Goal: Use online tool/utility: Use online tool/utility

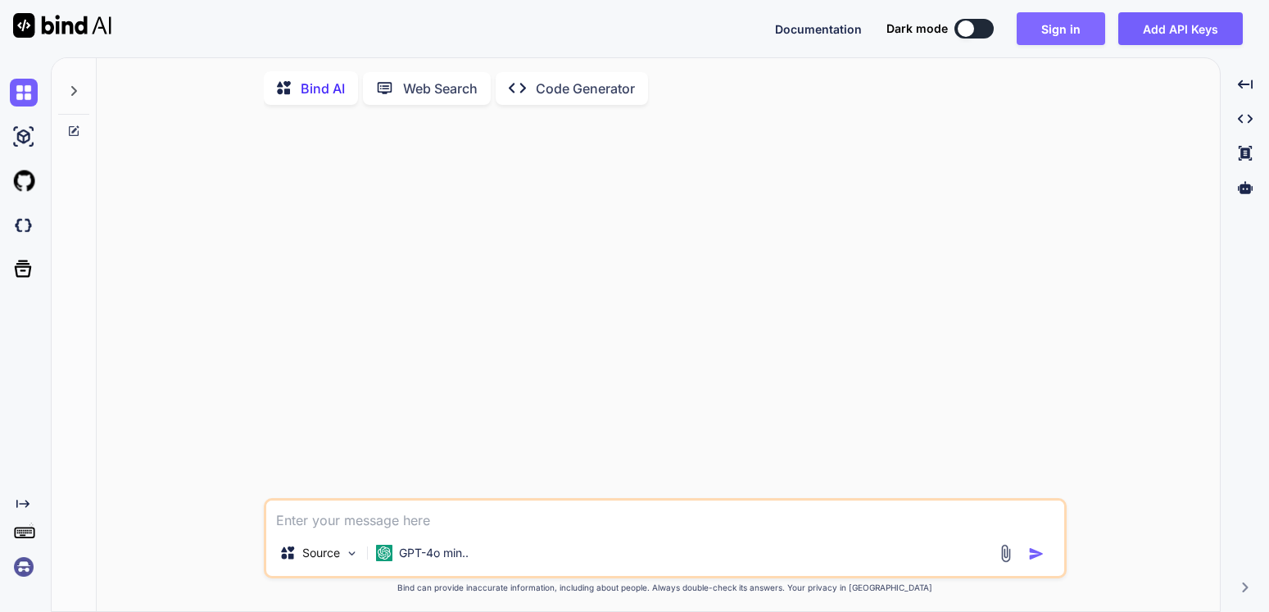
click at [1065, 26] on button "Sign in" at bounding box center [1061, 28] width 88 height 33
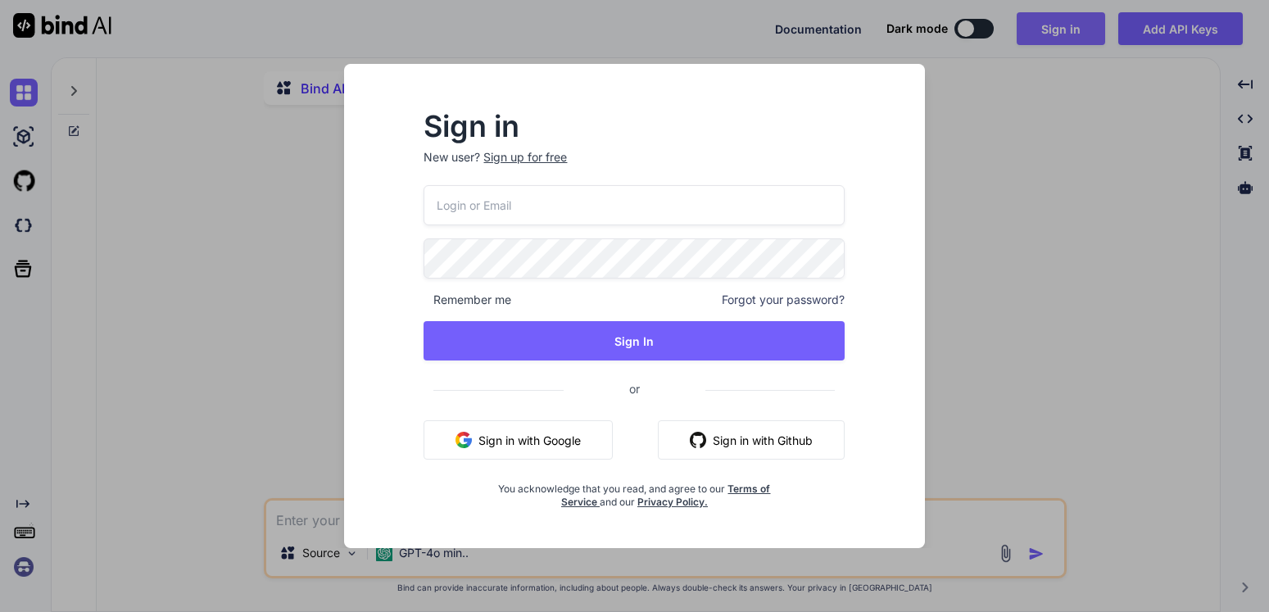
click at [1065, 26] on div "Sign in New user? Sign up for free Remember me Forgot your password? Sign In or…" at bounding box center [634, 306] width 1269 height 612
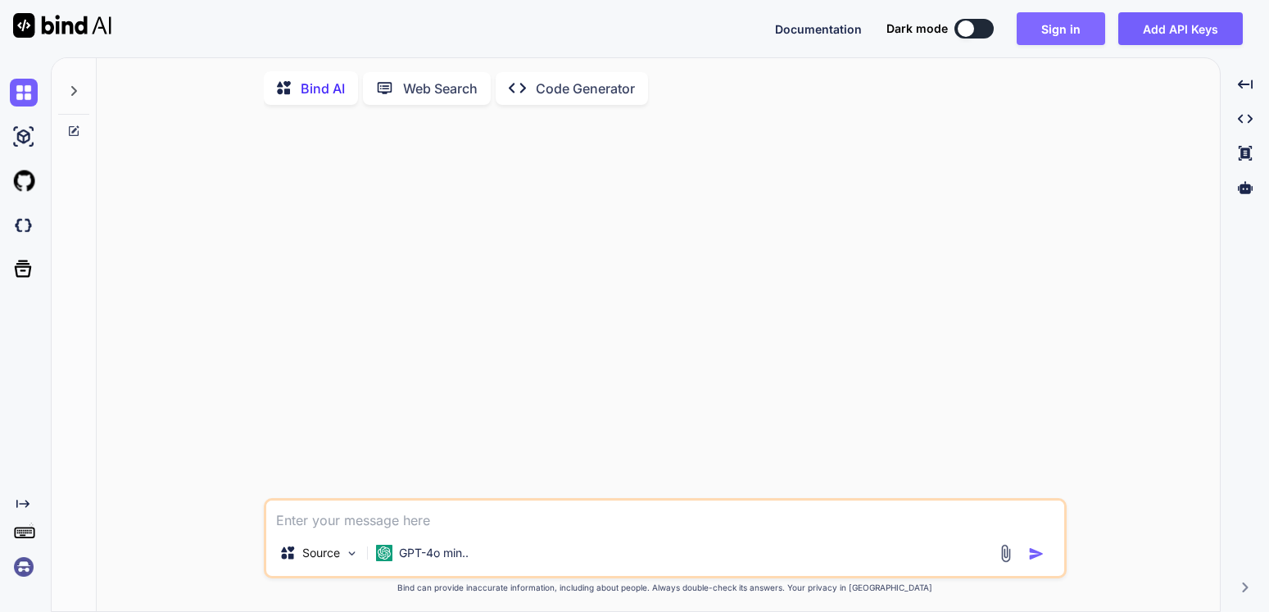
click at [1059, 33] on button "Sign in" at bounding box center [1061, 28] width 88 height 33
click at [1059, 34] on button "Sign in" at bounding box center [1061, 28] width 88 height 33
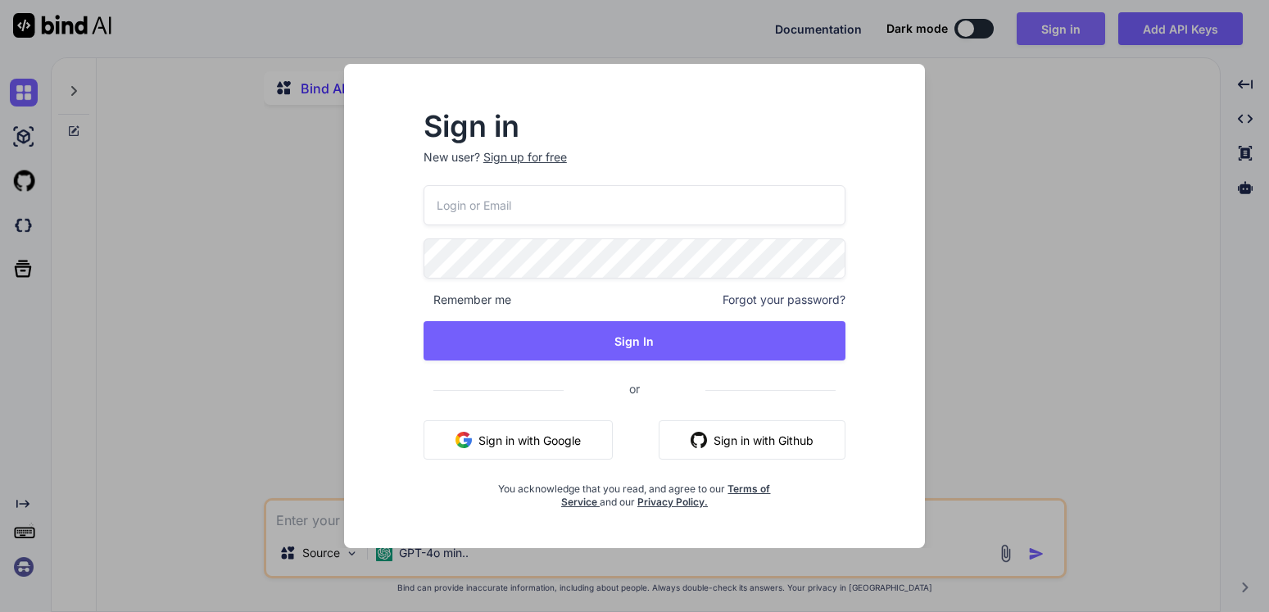
click at [1059, 34] on div "Sign in New user? Sign up for free Remember me Forgot your password? Sign In or…" at bounding box center [634, 306] width 1269 height 612
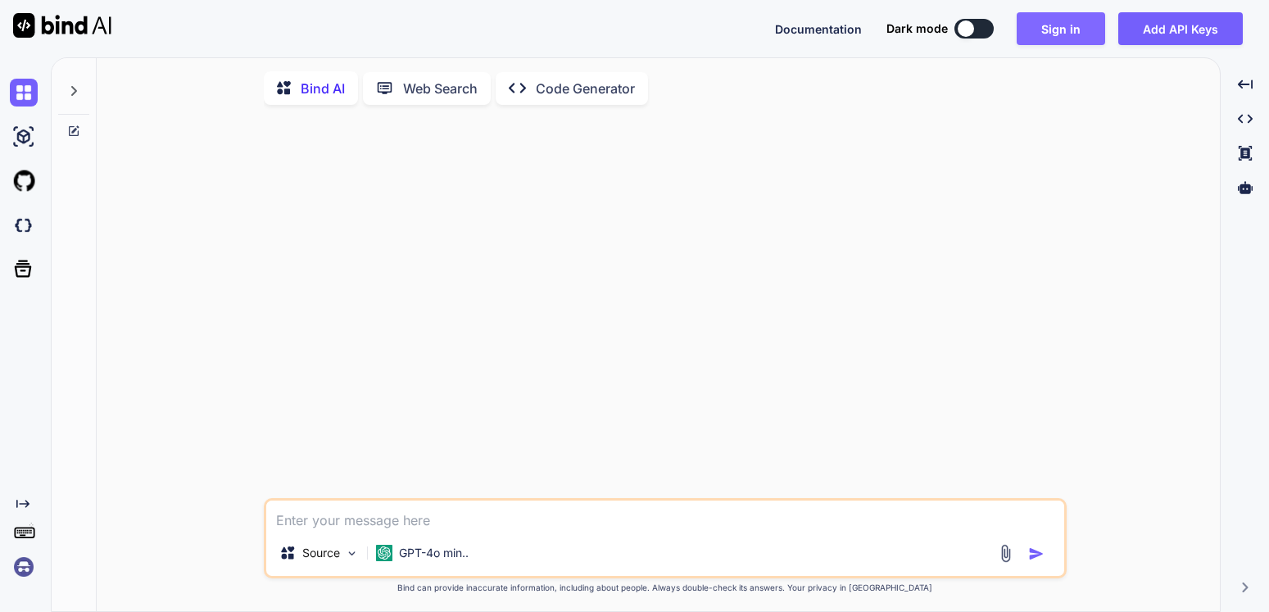
click at [1059, 34] on button "Sign in" at bounding box center [1061, 28] width 88 height 33
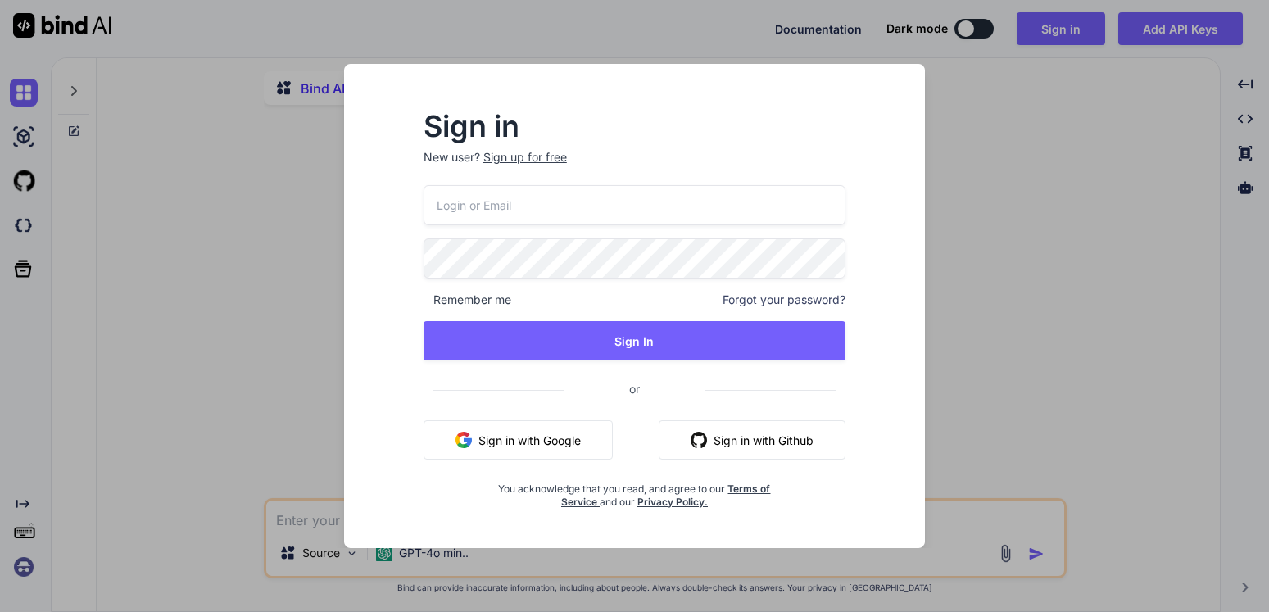
click at [492, 442] on button "Sign in with Google" at bounding box center [518, 439] width 189 height 39
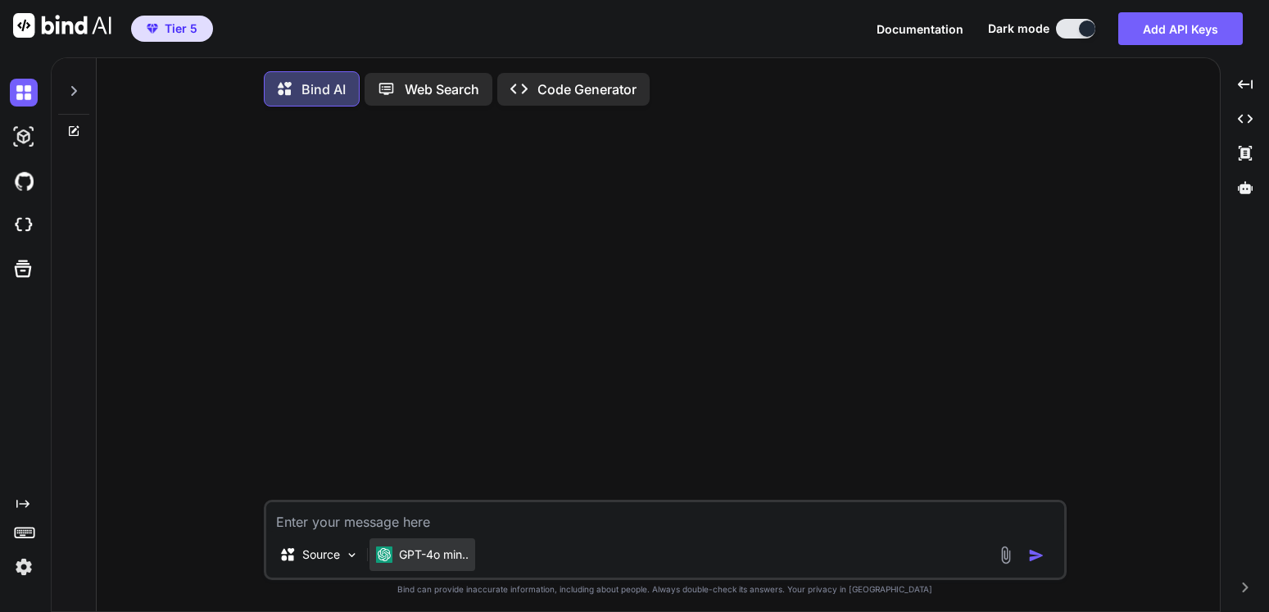
click at [456, 563] on p "GPT-4o min.." at bounding box center [434, 555] width 70 height 16
click at [460, 563] on p "GPT-4o min.." at bounding box center [434, 555] width 70 height 16
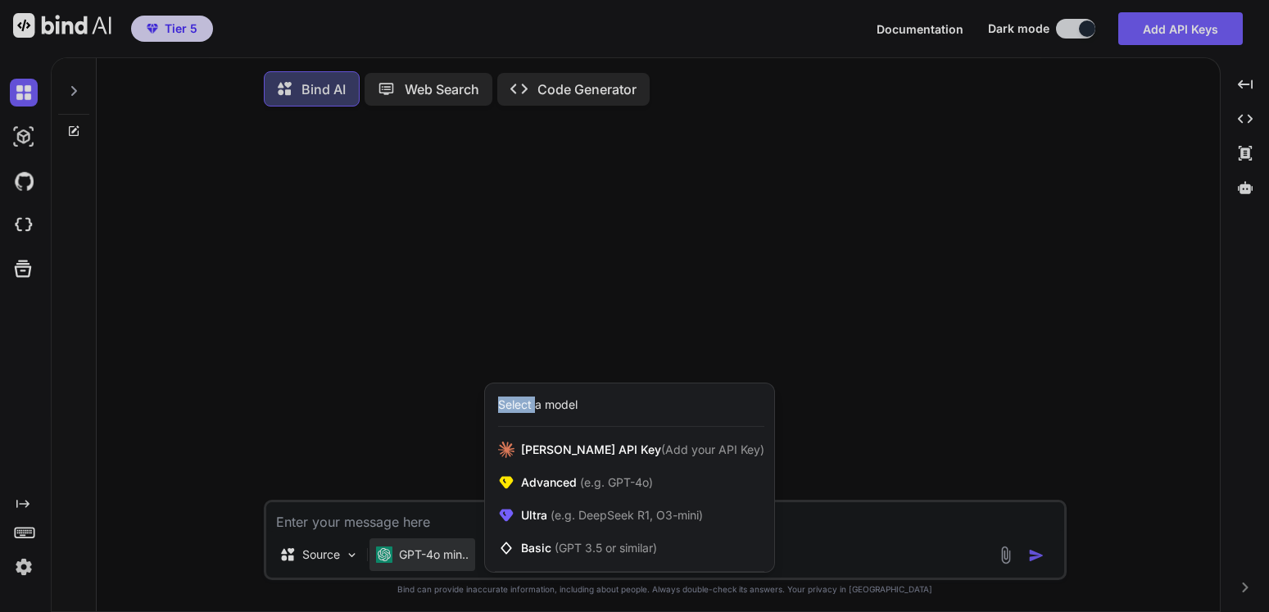
click at [460, 570] on div at bounding box center [634, 306] width 1269 height 612
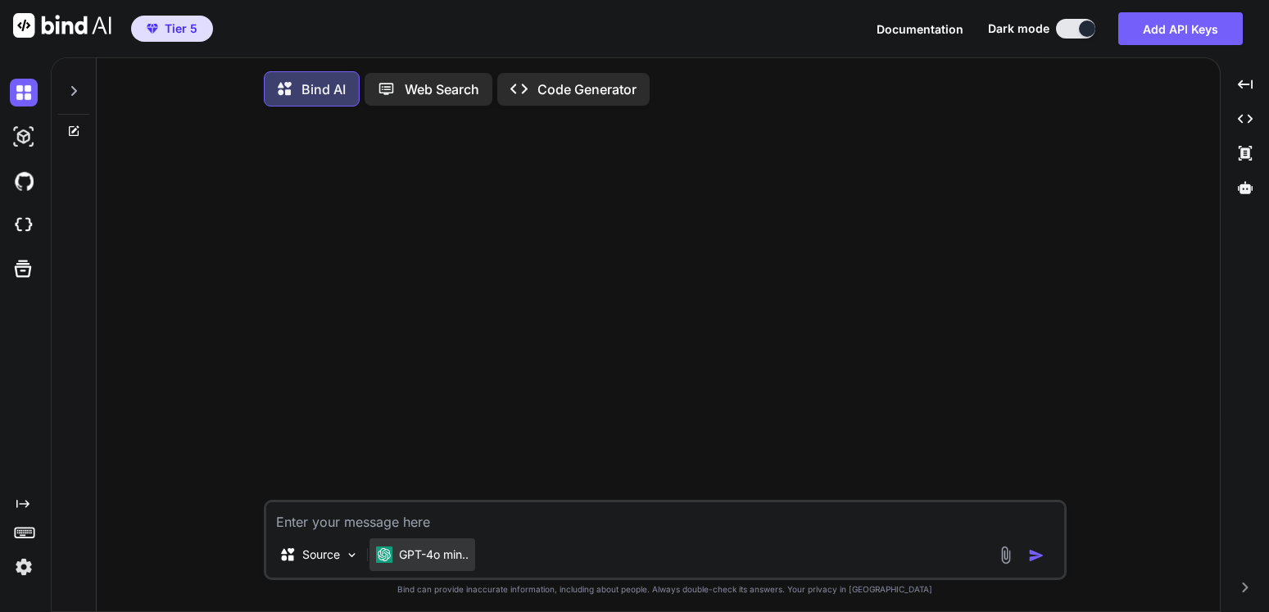
click at [460, 563] on p "GPT-4o min.." at bounding box center [434, 555] width 70 height 16
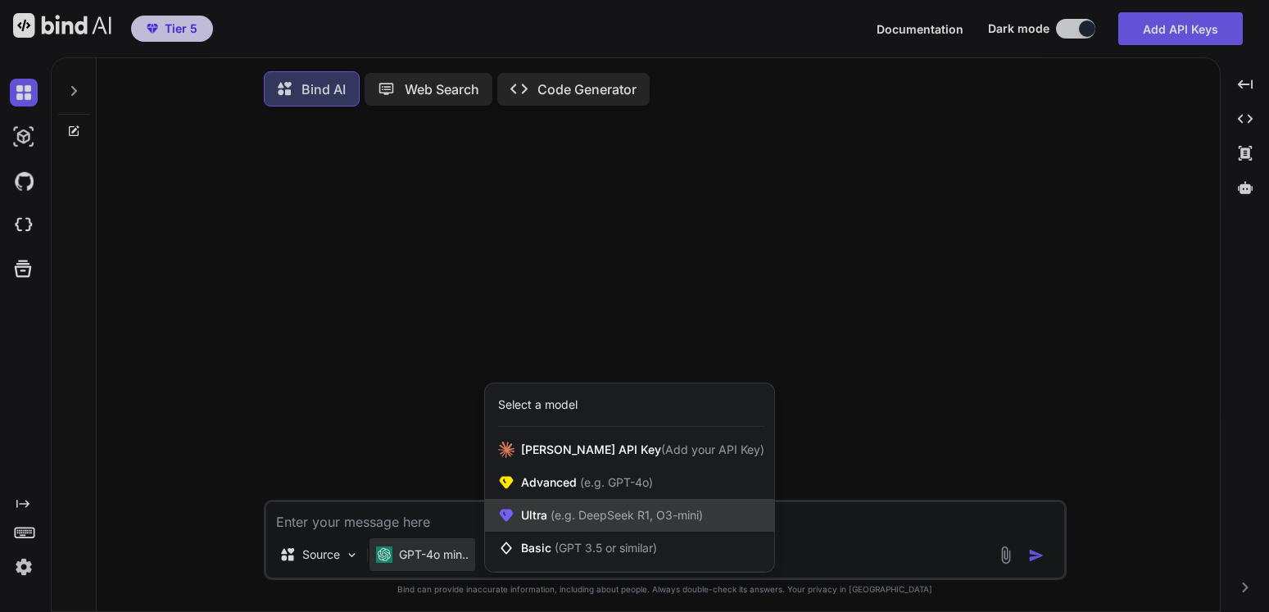
click at [563, 522] on span "(e.g. DeepSeek R1, O3-mini)" at bounding box center [625, 515] width 156 height 14
type textarea "x"
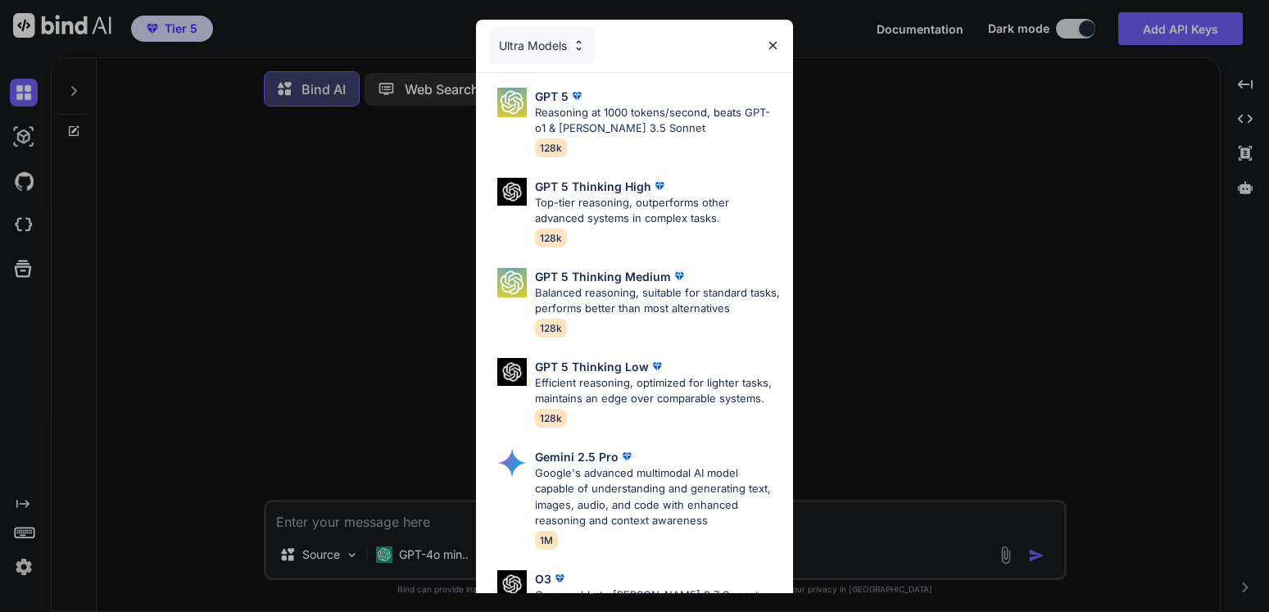
click at [772, 45] on img at bounding box center [773, 46] width 14 height 14
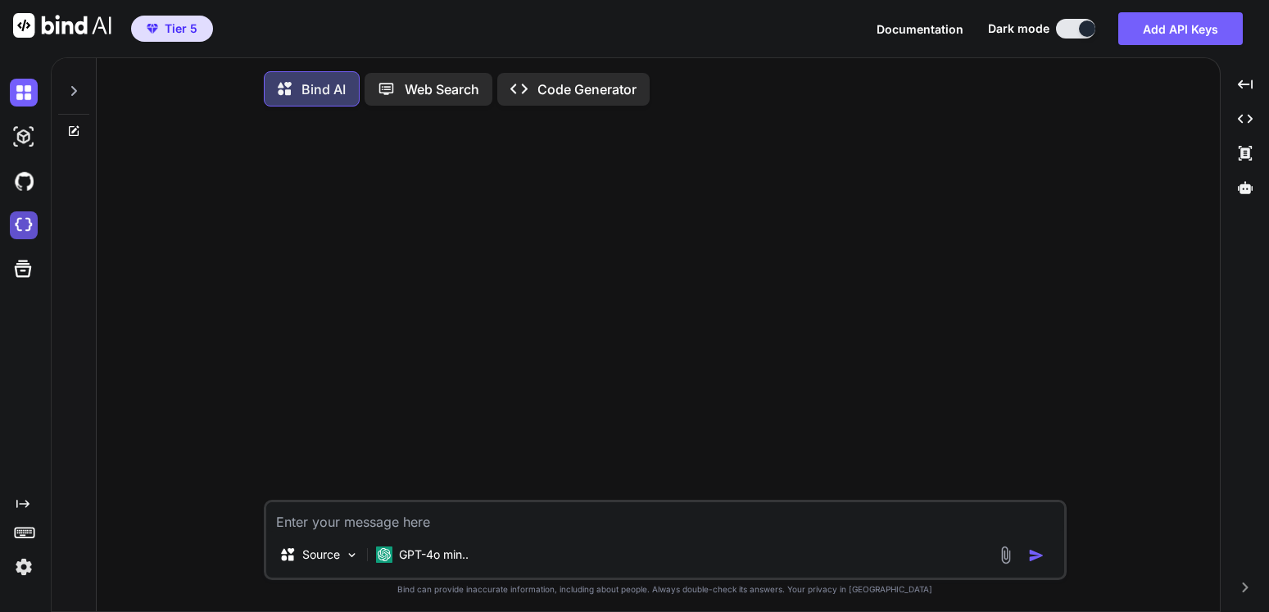
click at [24, 226] on img at bounding box center [24, 225] width 28 height 28
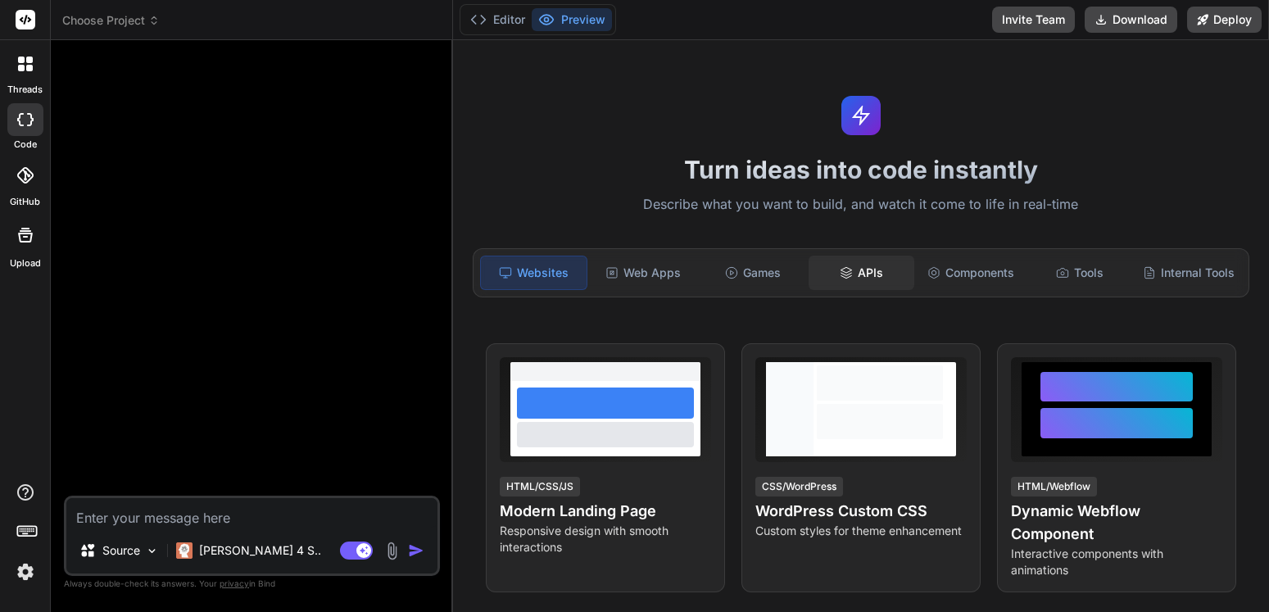
click at [864, 274] on div "APIs" at bounding box center [862, 273] width 106 height 34
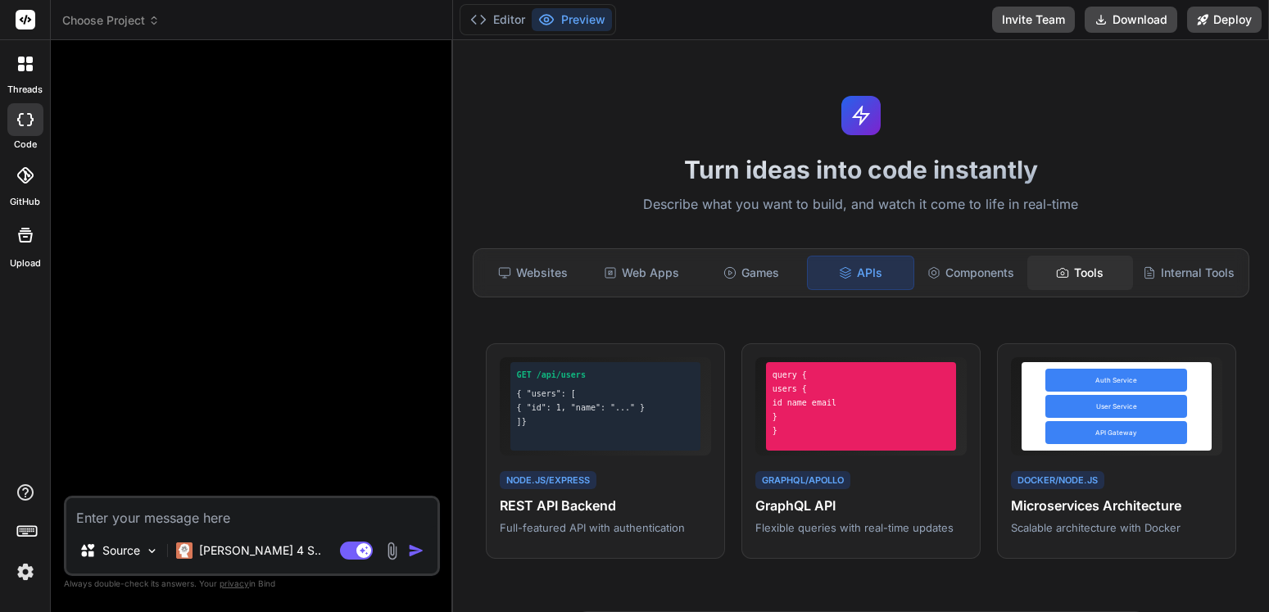
click at [1066, 265] on div "Tools" at bounding box center [1080, 273] width 106 height 34
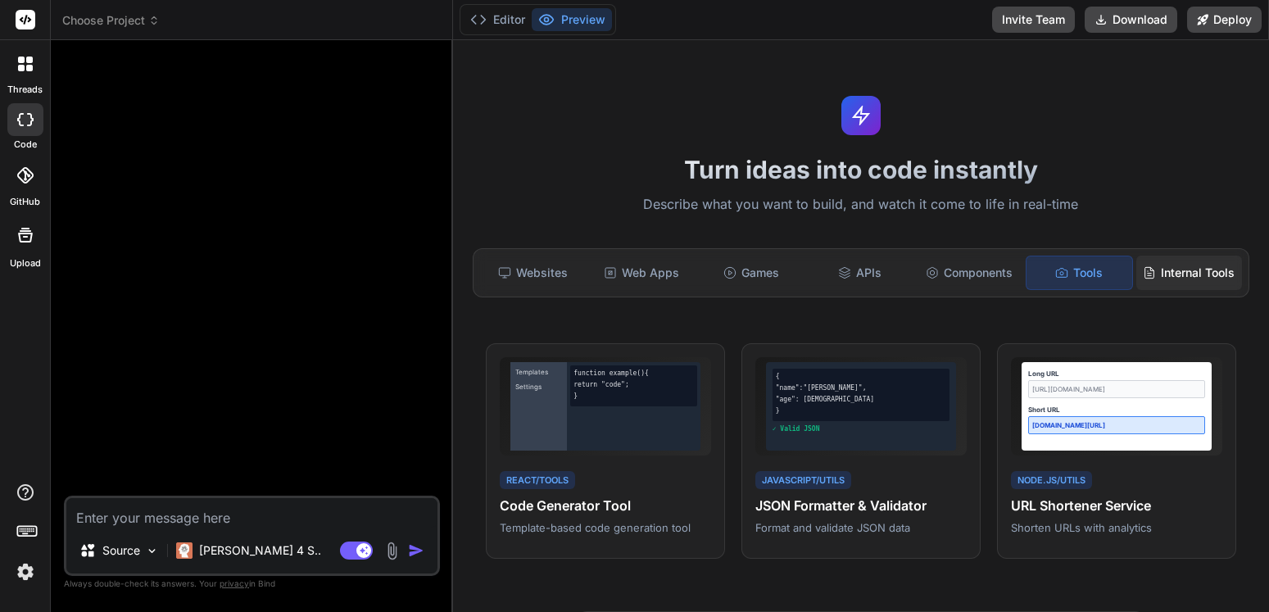
click at [1187, 275] on div "Internal Tools" at bounding box center [1189, 273] width 106 height 34
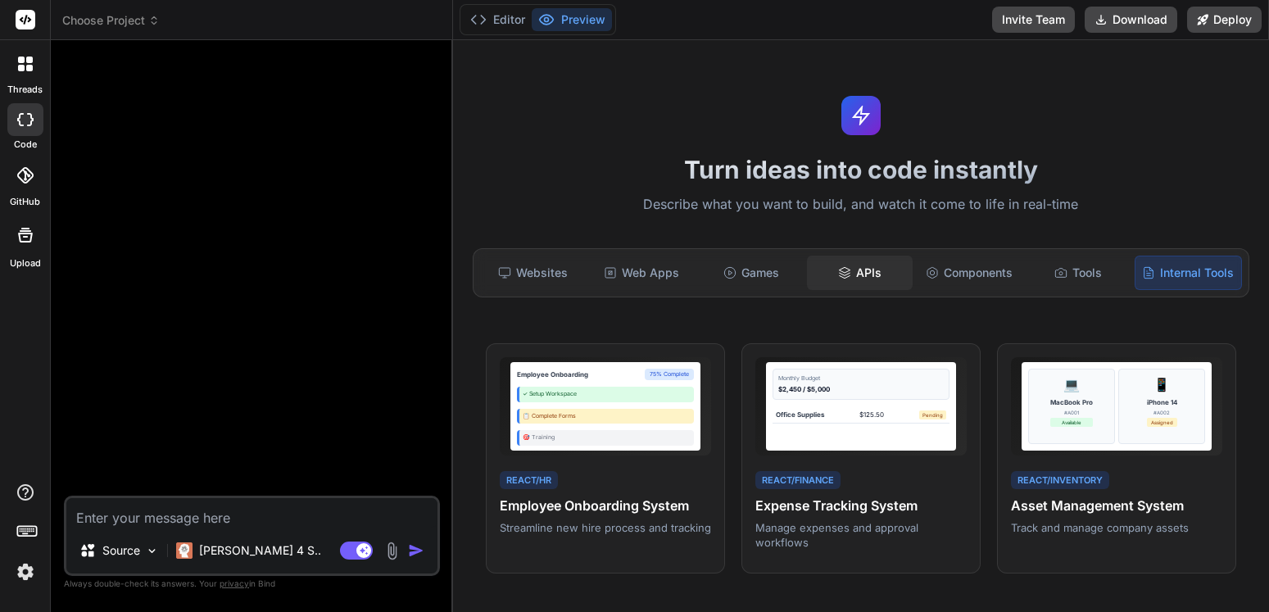
click at [873, 270] on div "APIs" at bounding box center [860, 273] width 106 height 34
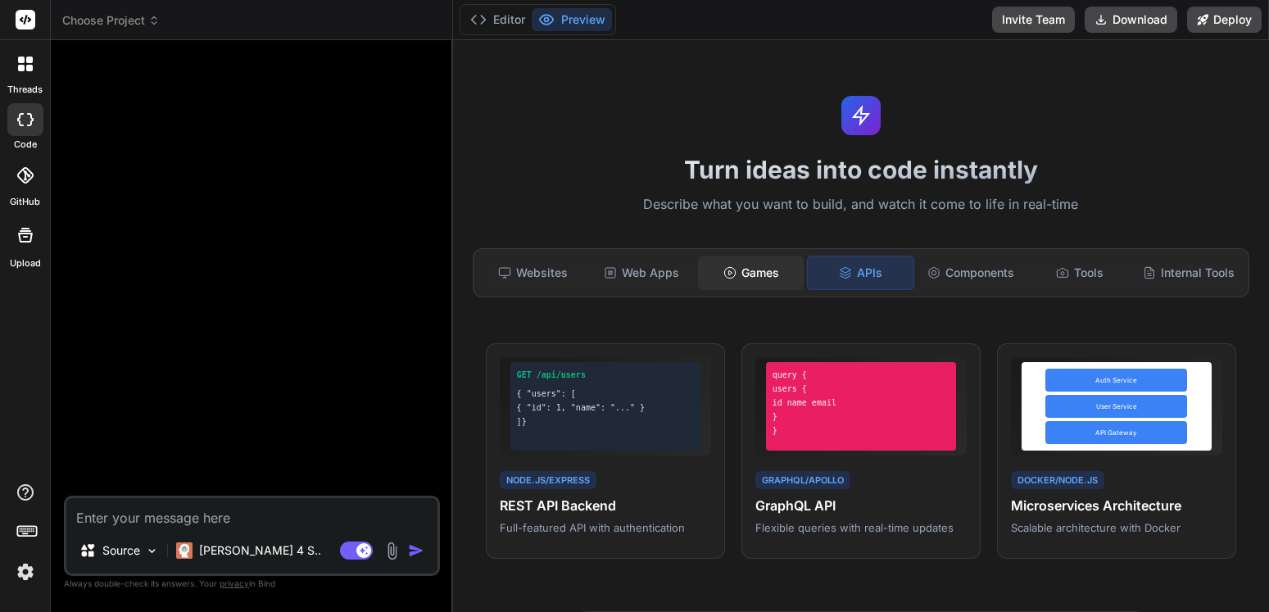
click at [773, 274] on div "Games" at bounding box center [751, 273] width 106 height 34
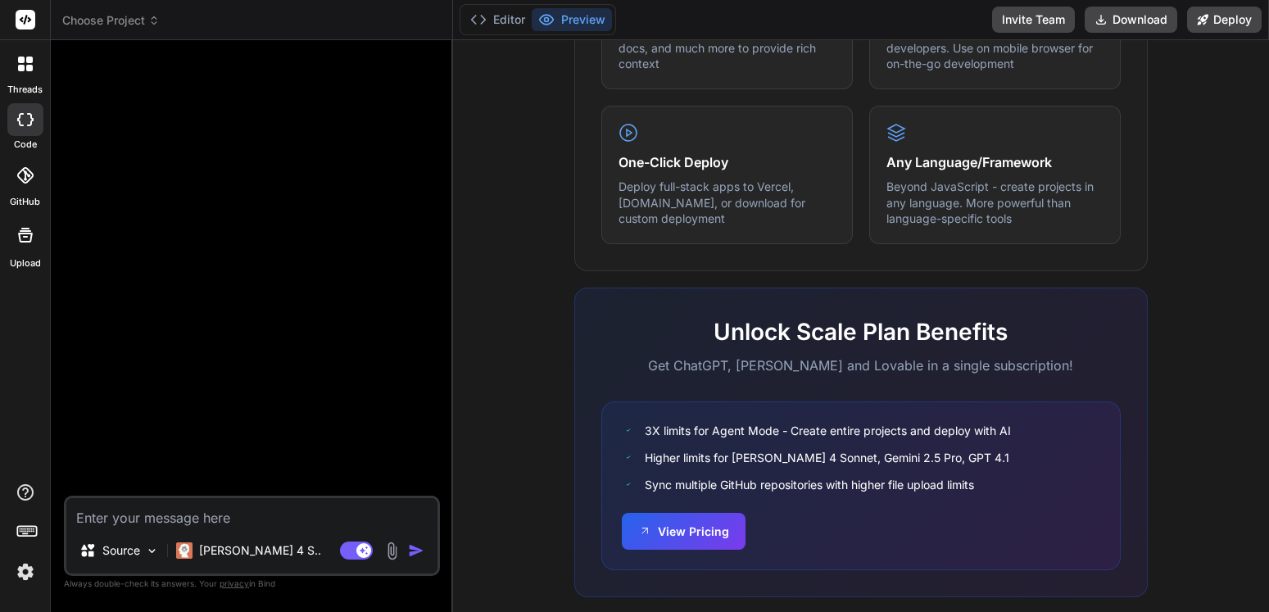
scroll to position [972, 0]
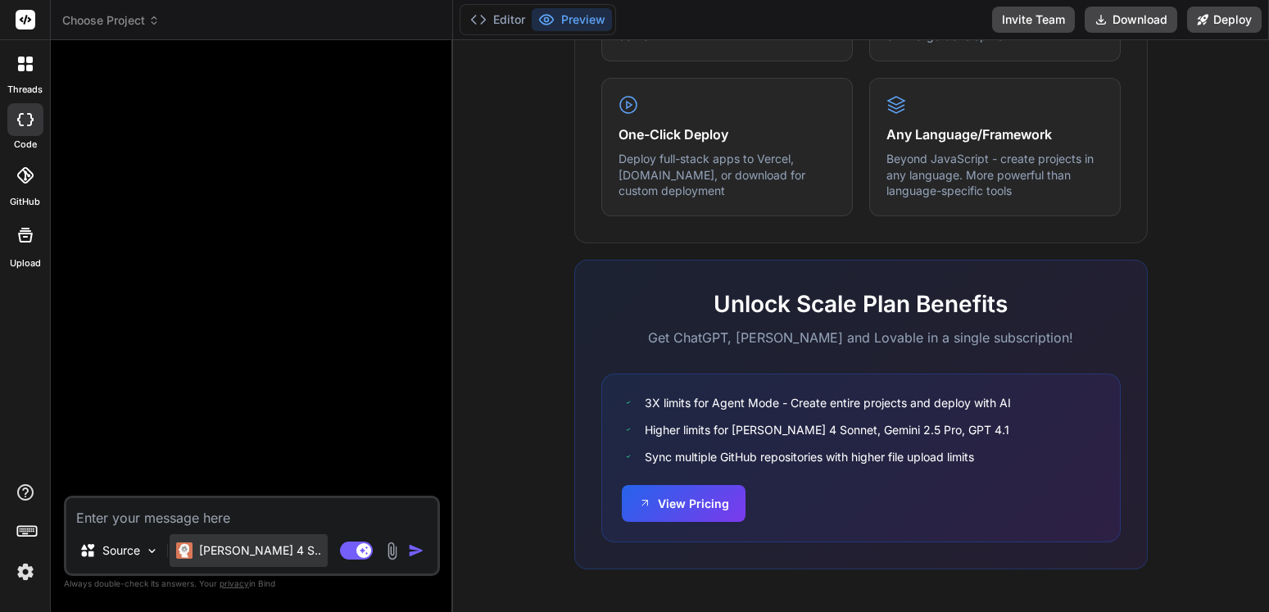
click at [247, 560] on div "[PERSON_NAME] 4 S.." at bounding box center [249, 550] width 158 height 33
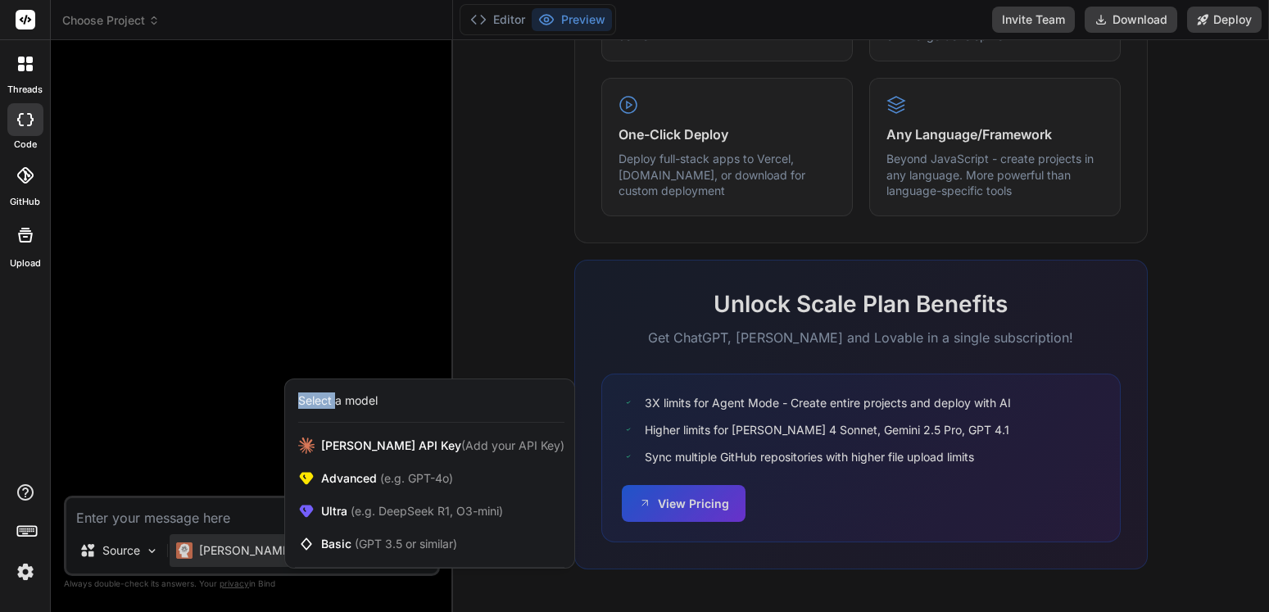
click at [247, 560] on div at bounding box center [634, 306] width 1269 height 612
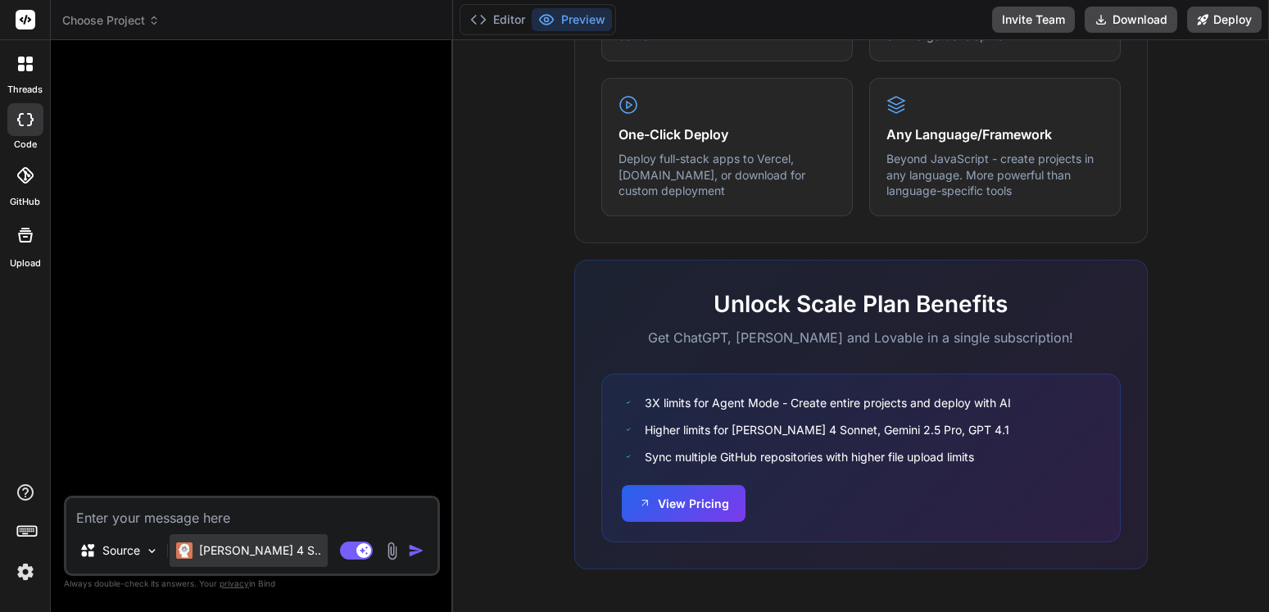
click at [247, 560] on div "[PERSON_NAME] 4 S.." at bounding box center [249, 550] width 158 height 33
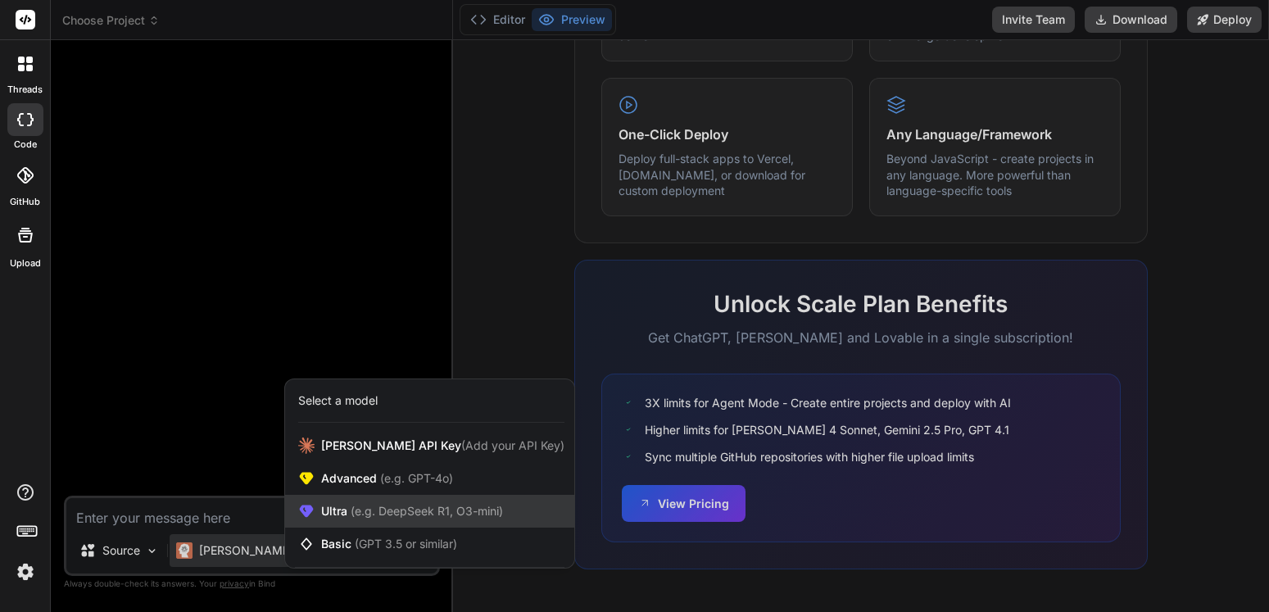
click at [381, 507] on span "(e.g. DeepSeek R1, O3-mini)" at bounding box center [425, 511] width 156 height 14
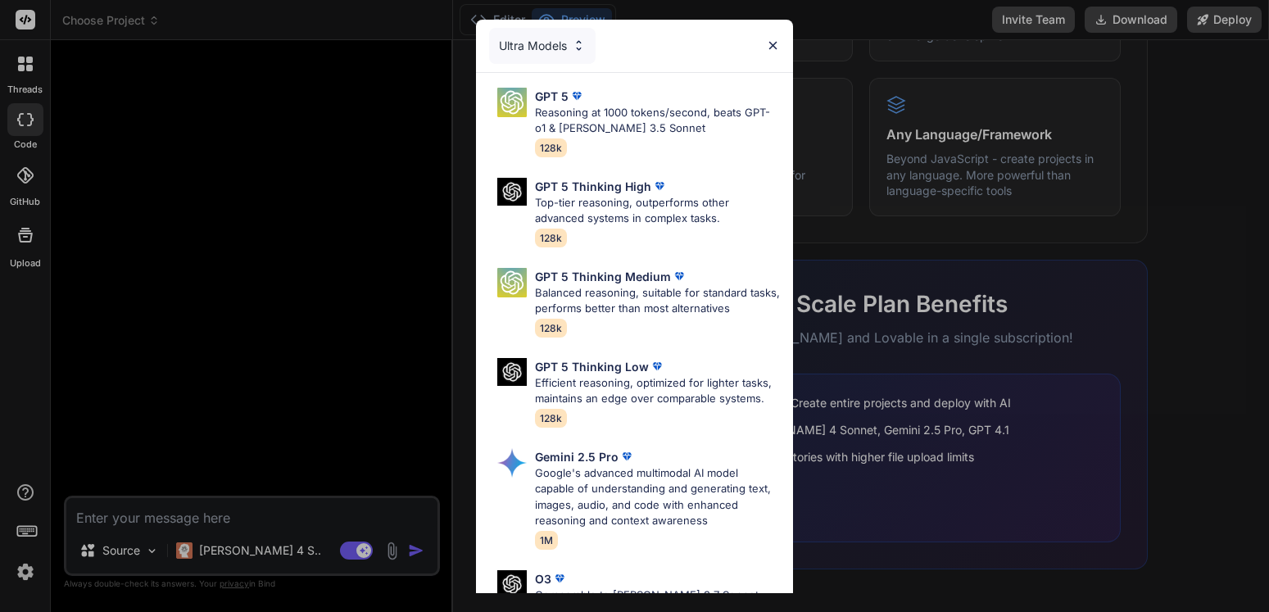
click at [770, 46] on img at bounding box center [773, 46] width 14 height 14
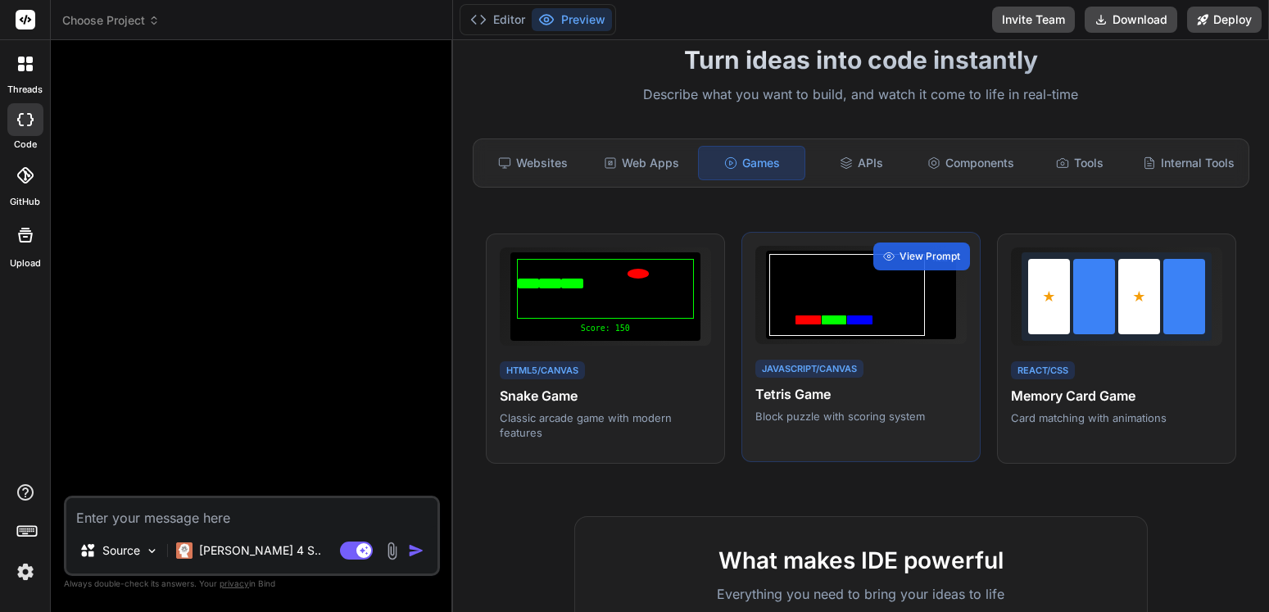
scroll to position [0, 0]
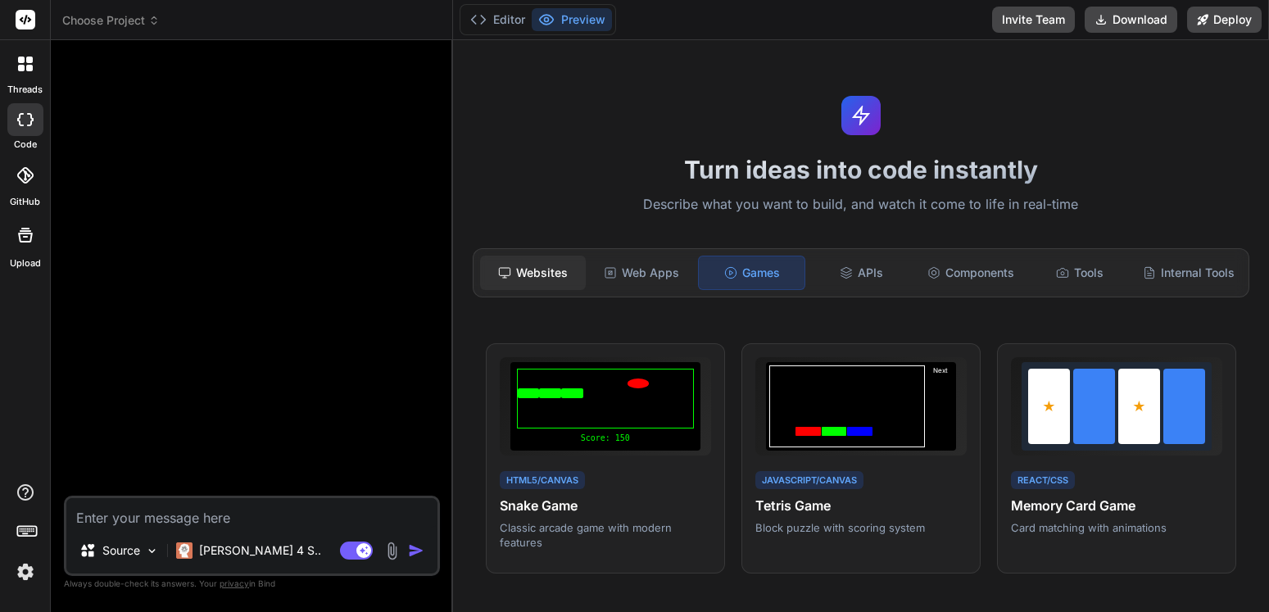
click at [537, 265] on div "Websites" at bounding box center [533, 273] width 106 height 34
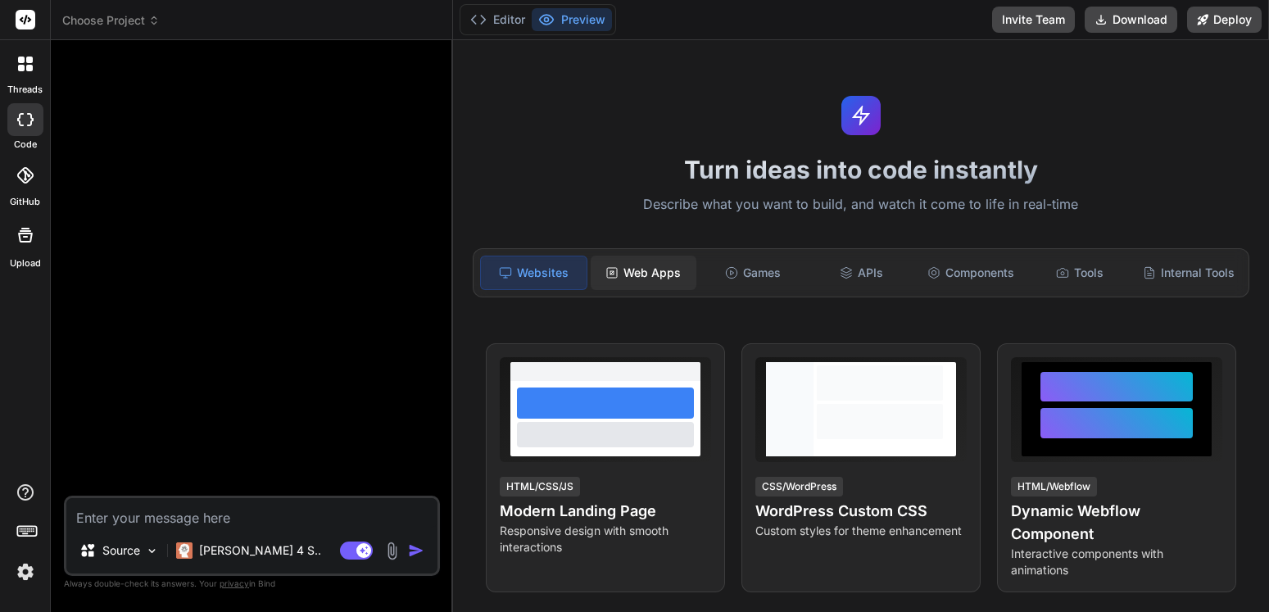
click at [660, 270] on div "Web Apps" at bounding box center [644, 273] width 106 height 34
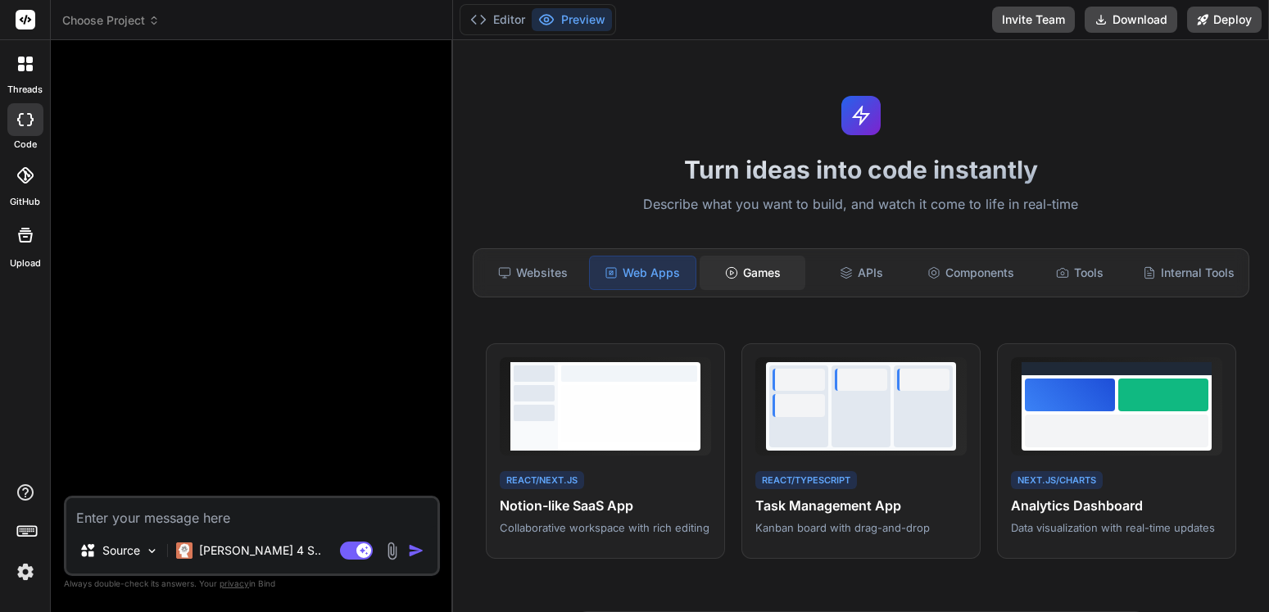
click at [746, 265] on div "Games" at bounding box center [753, 273] width 106 height 34
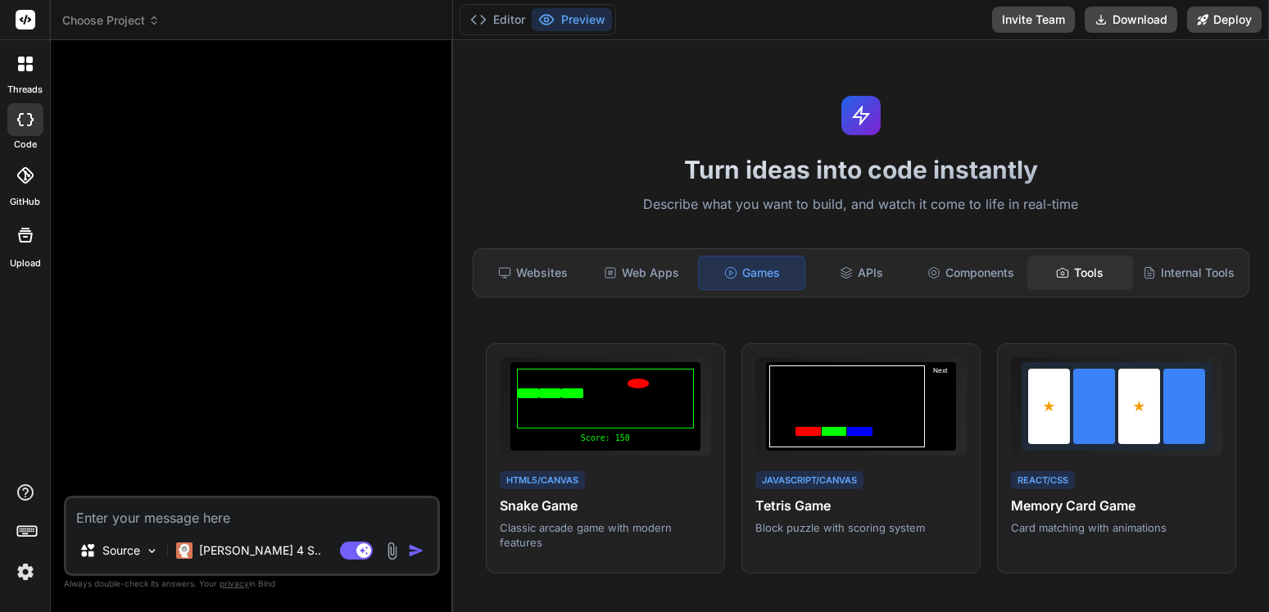
click at [1070, 270] on div "Tools" at bounding box center [1080, 273] width 106 height 34
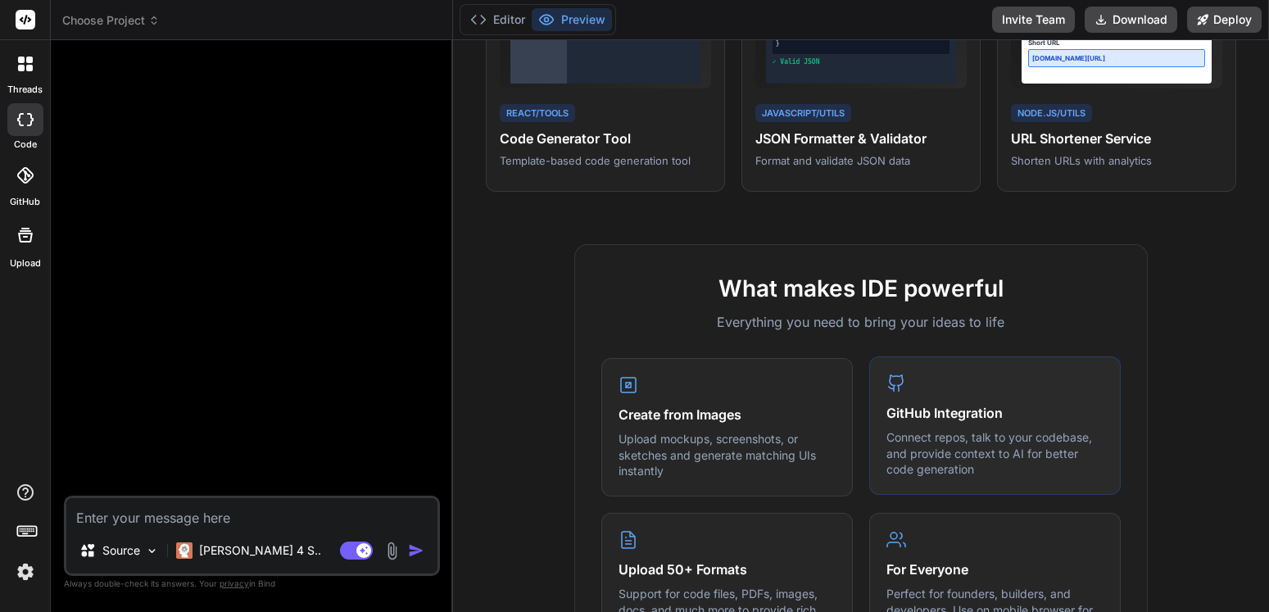
scroll to position [393, 0]
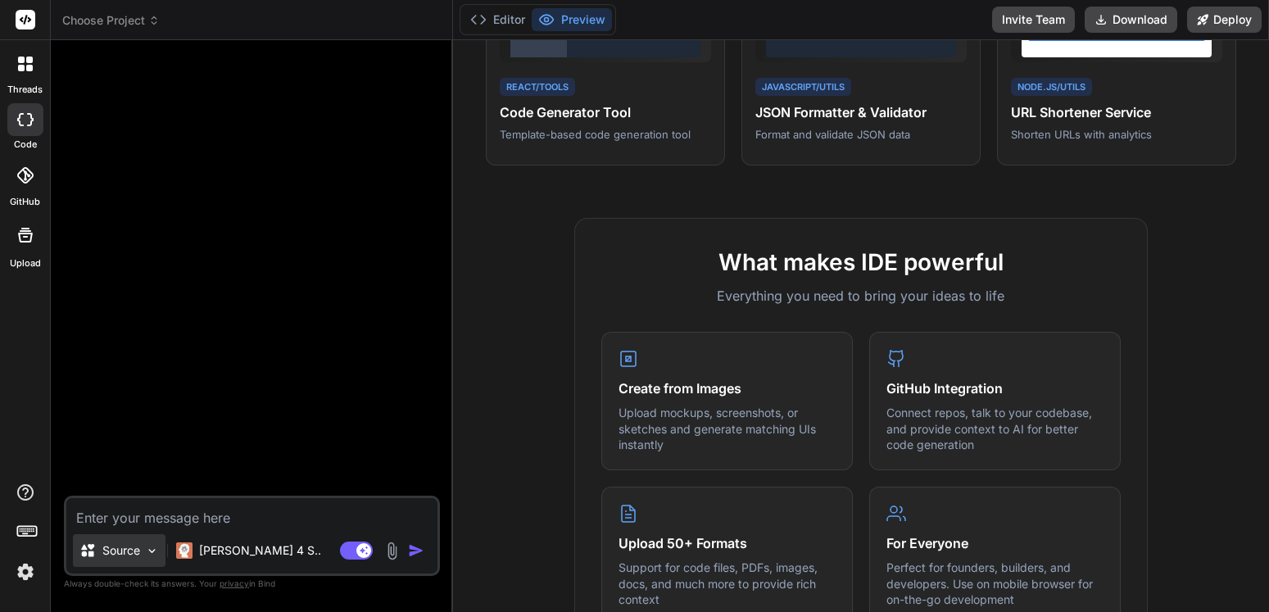
click at [139, 551] on p "Source" at bounding box center [121, 550] width 38 height 16
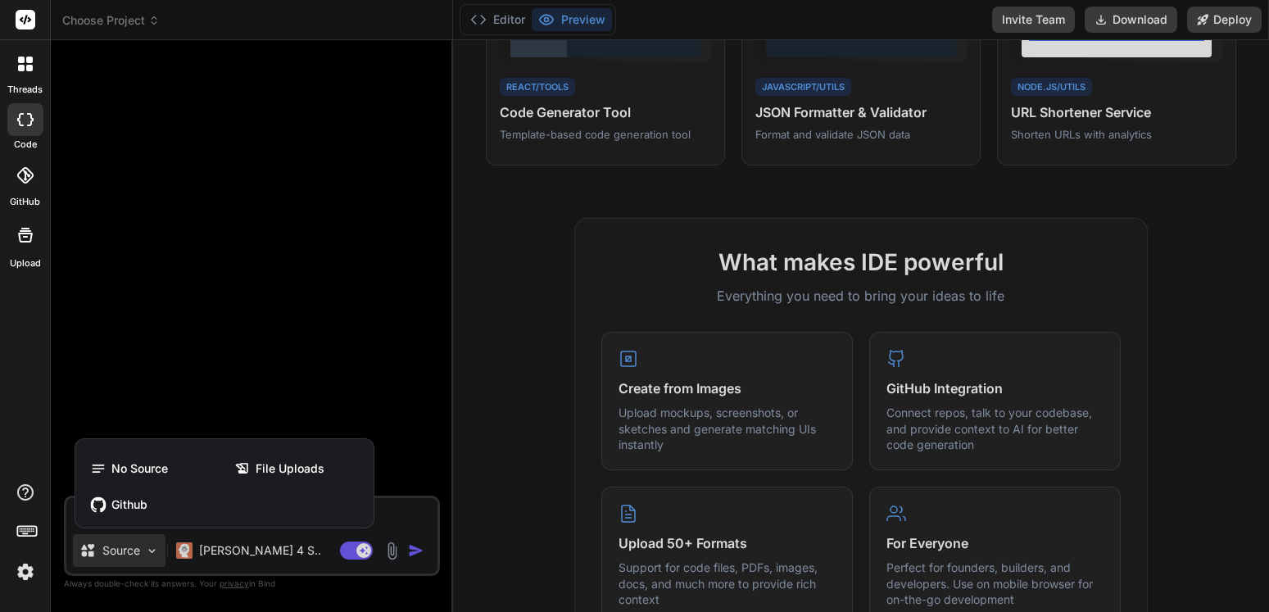
click at [1012, 249] on div at bounding box center [634, 306] width 1269 height 612
click at [1012, 249] on h2 "What makes IDE powerful" at bounding box center [860, 262] width 519 height 34
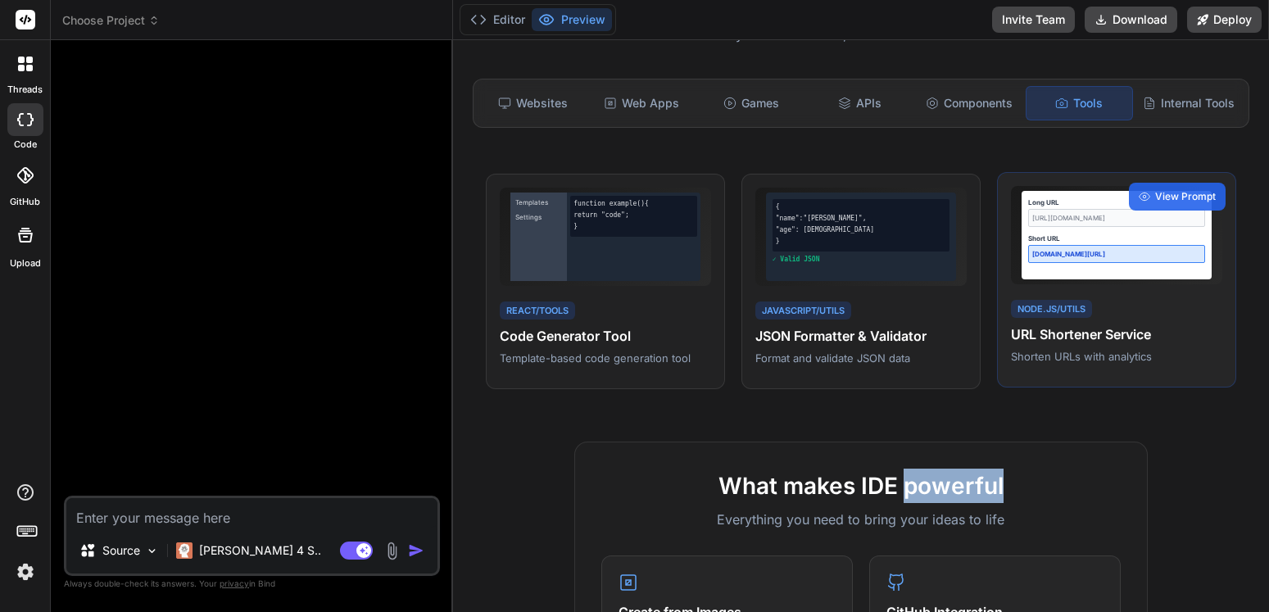
scroll to position [0, 0]
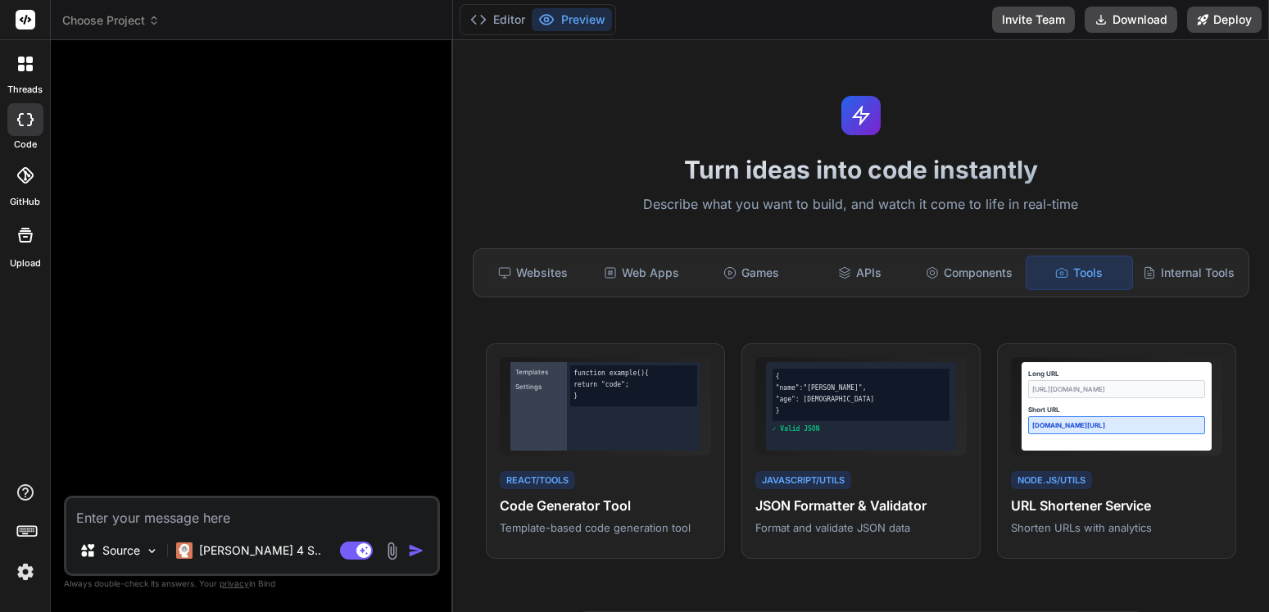
click at [198, 518] on textarea at bounding box center [251, 512] width 371 height 29
click at [121, 556] on p "Source" at bounding box center [121, 550] width 38 height 16
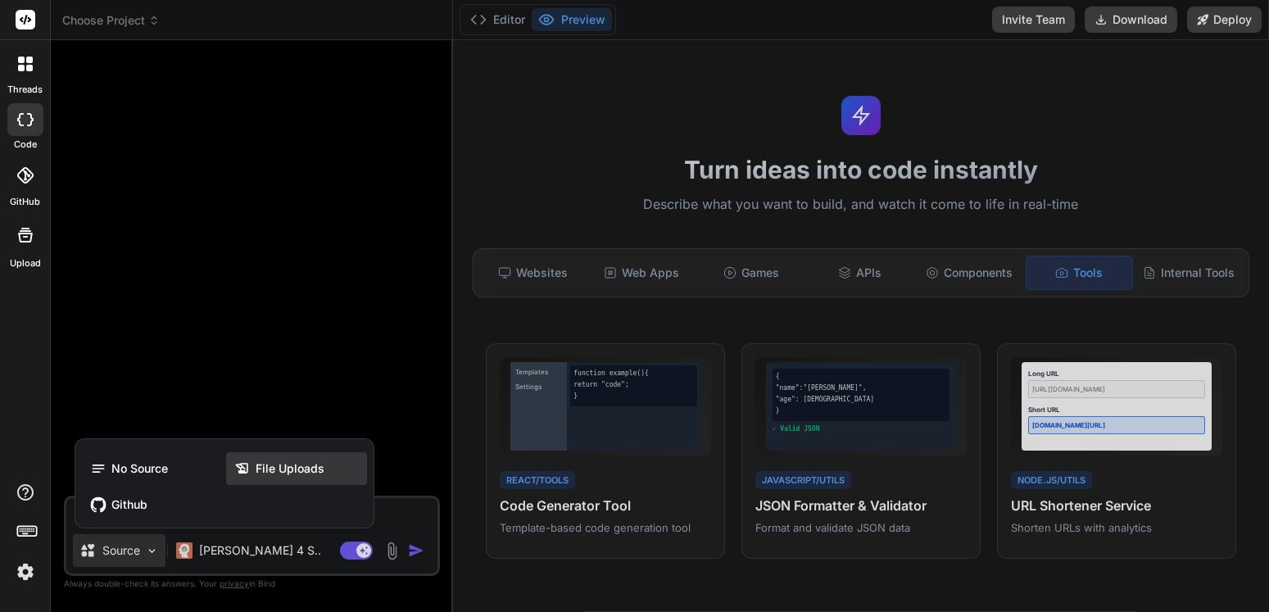
click at [262, 467] on span "File Uploads" at bounding box center [290, 468] width 69 height 16
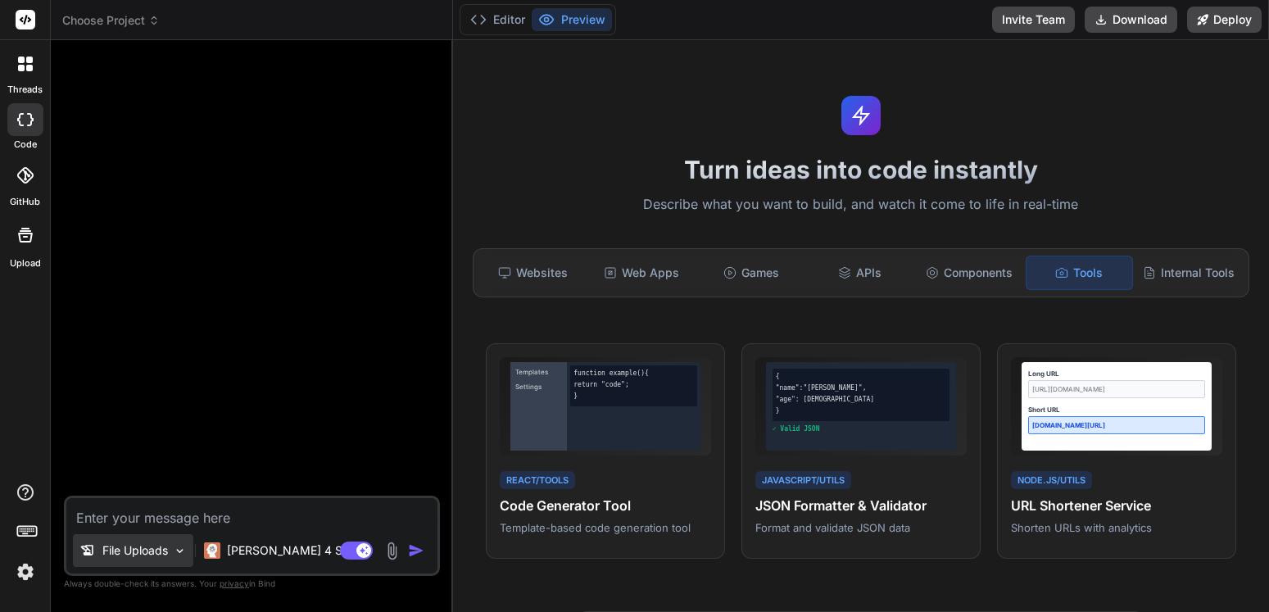
click at [168, 555] on p "File Uploads" at bounding box center [135, 550] width 66 height 16
click at [175, 551] on img at bounding box center [180, 551] width 14 height 14
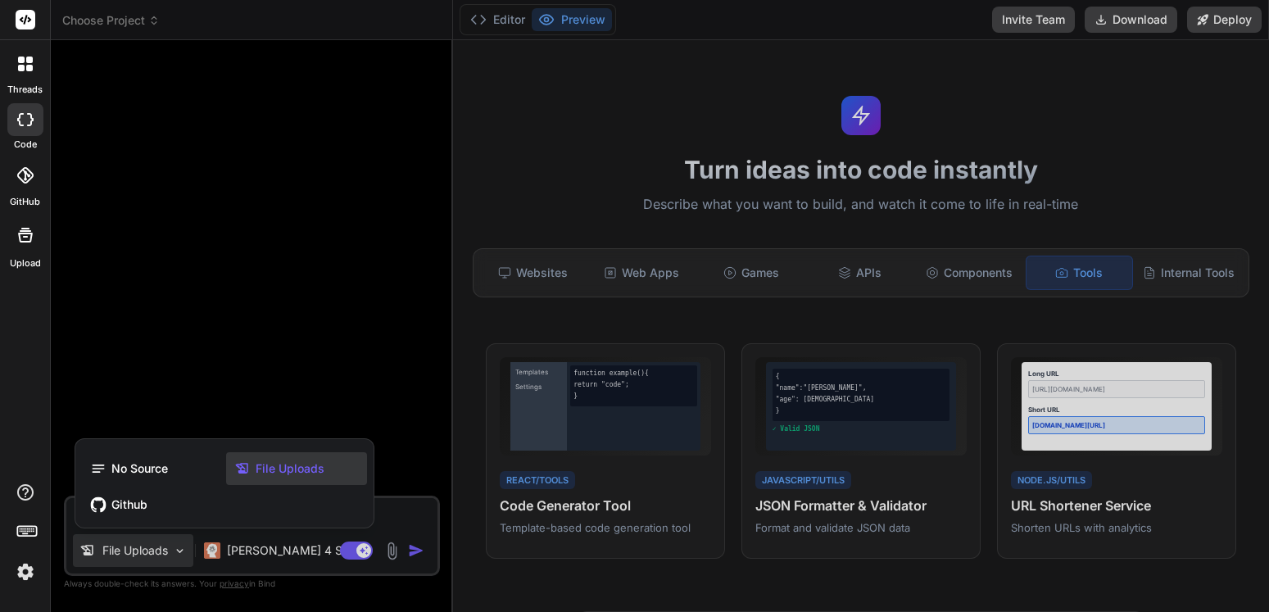
click at [146, 555] on div at bounding box center [634, 306] width 1269 height 612
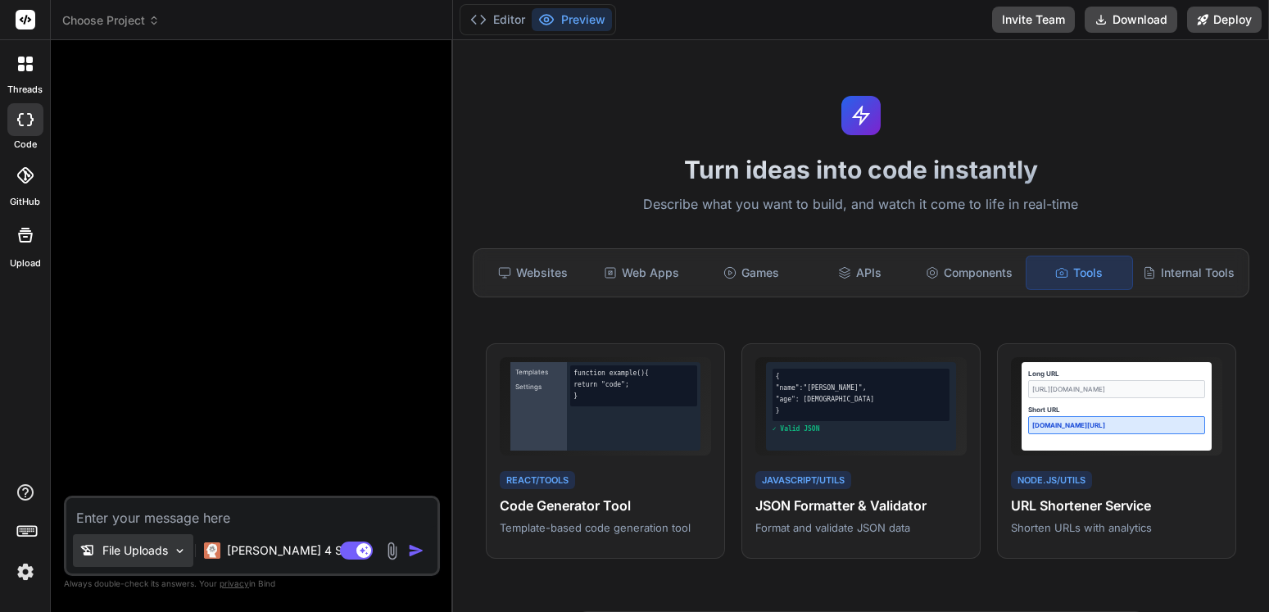
click at [155, 547] on p "File Uploads" at bounding box center [135, 550] width 66 height 16
click at [147, 543] on p "File Uploads" at bounding box center [135, 550] width 66 height 16
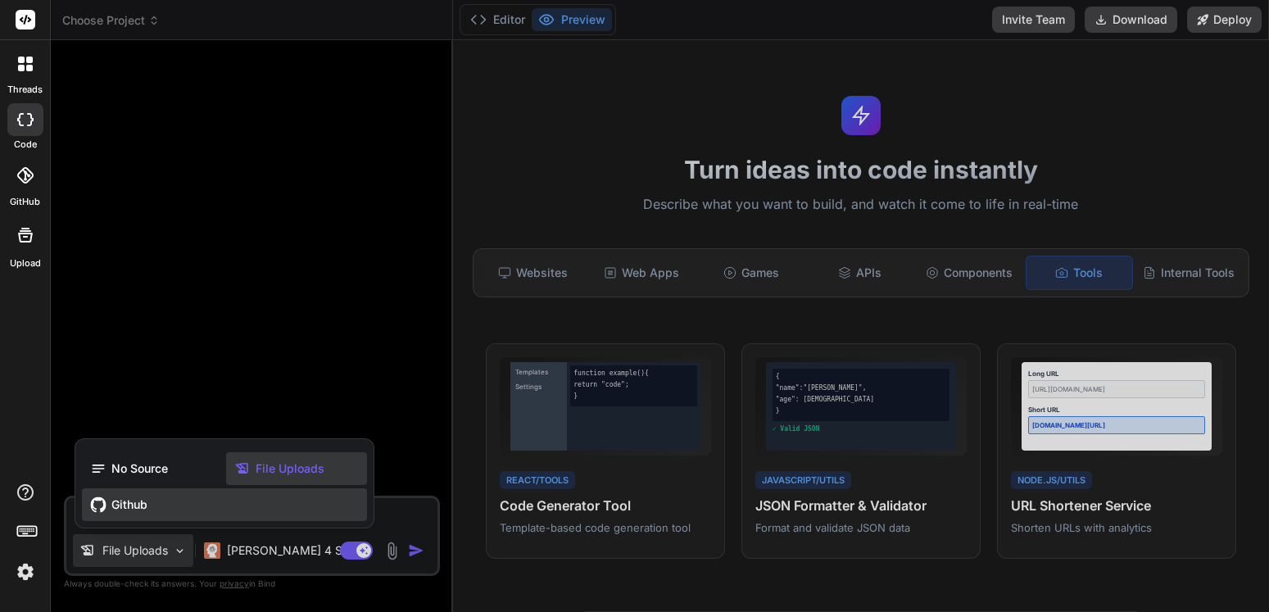
click at [139, 498] on span "Github" at bounding box center [129, 505] width 36 height 16
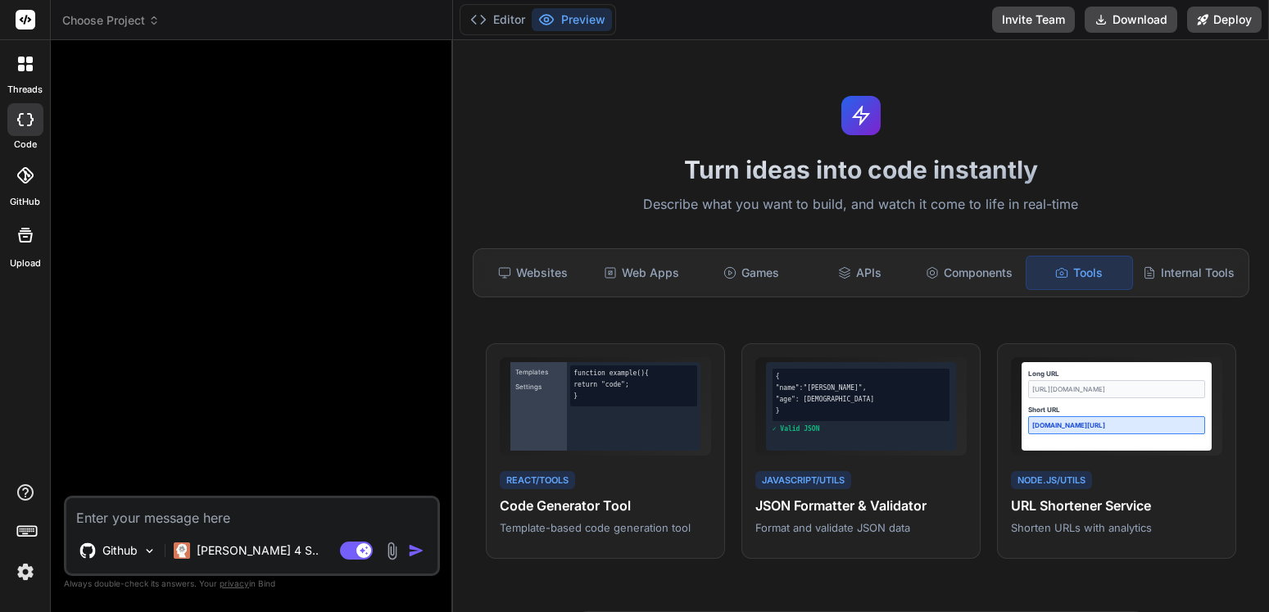
click at [139, 498] on textarea at bounding box center [251, 512] width 371 height 29
click at [147, 547] on img at bounding box center [150, 551] width 14 height 14
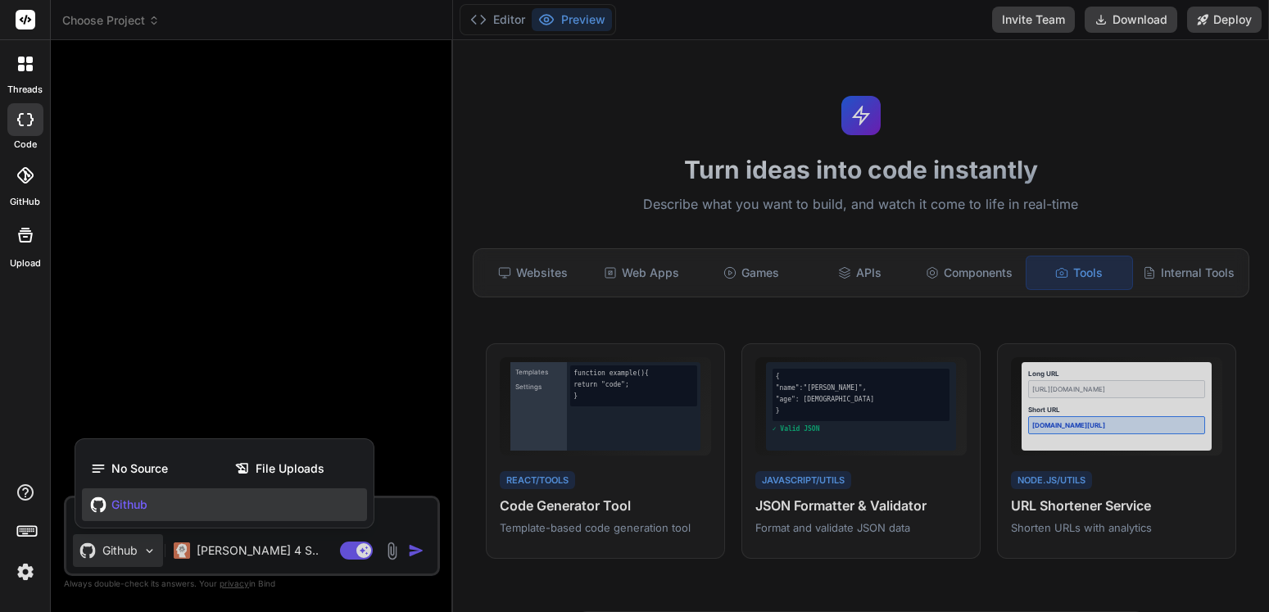
click at [147, 547] on div at bounding box center [634, 306] width 1269 height 612
type textarea "x"
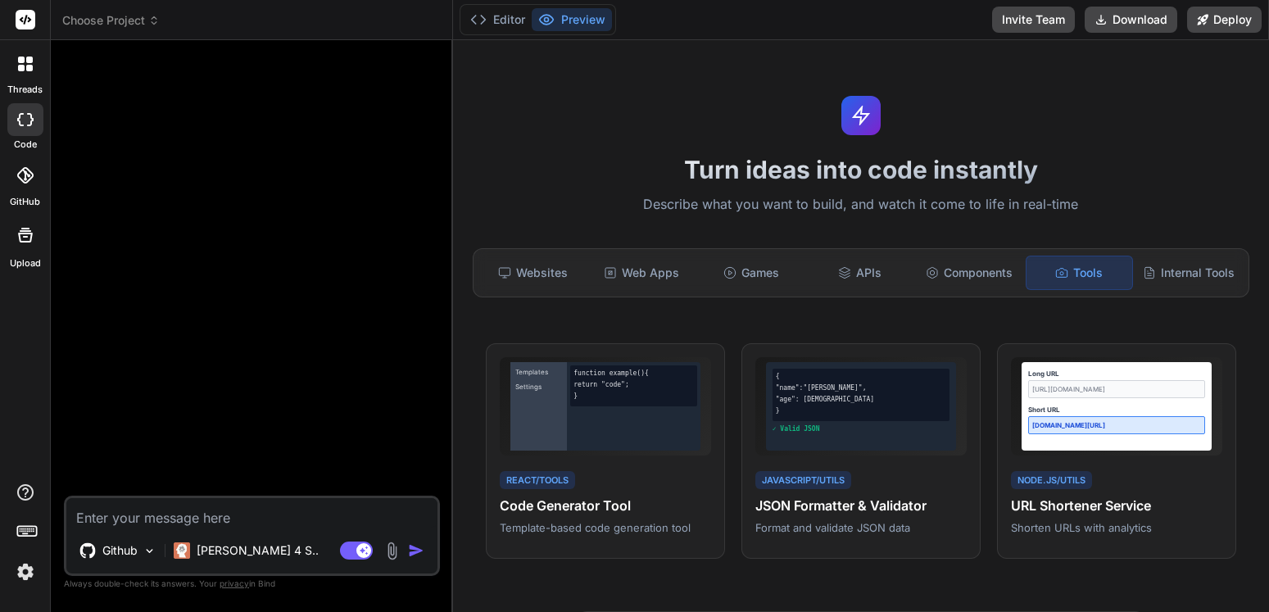
click at [153, 519] on textarea at bounding box center [251, 512] width 371 height 29
click at [24, 184] on div at bounding box center [25, 175] width 36 height 36
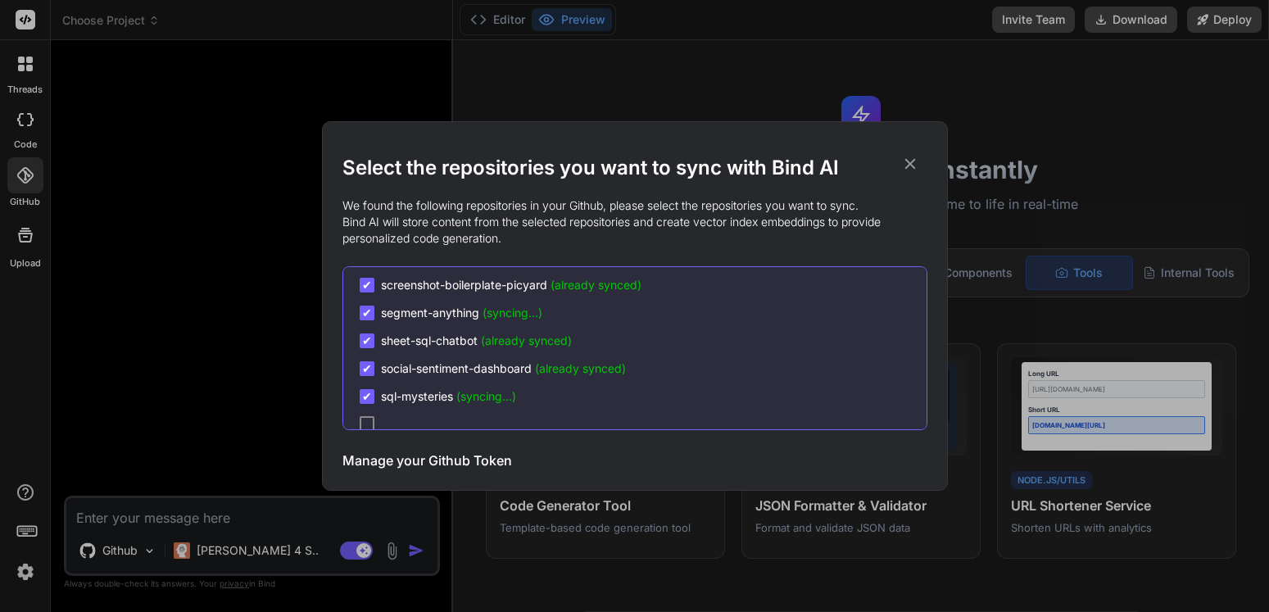
scroll to position [2166, 0]
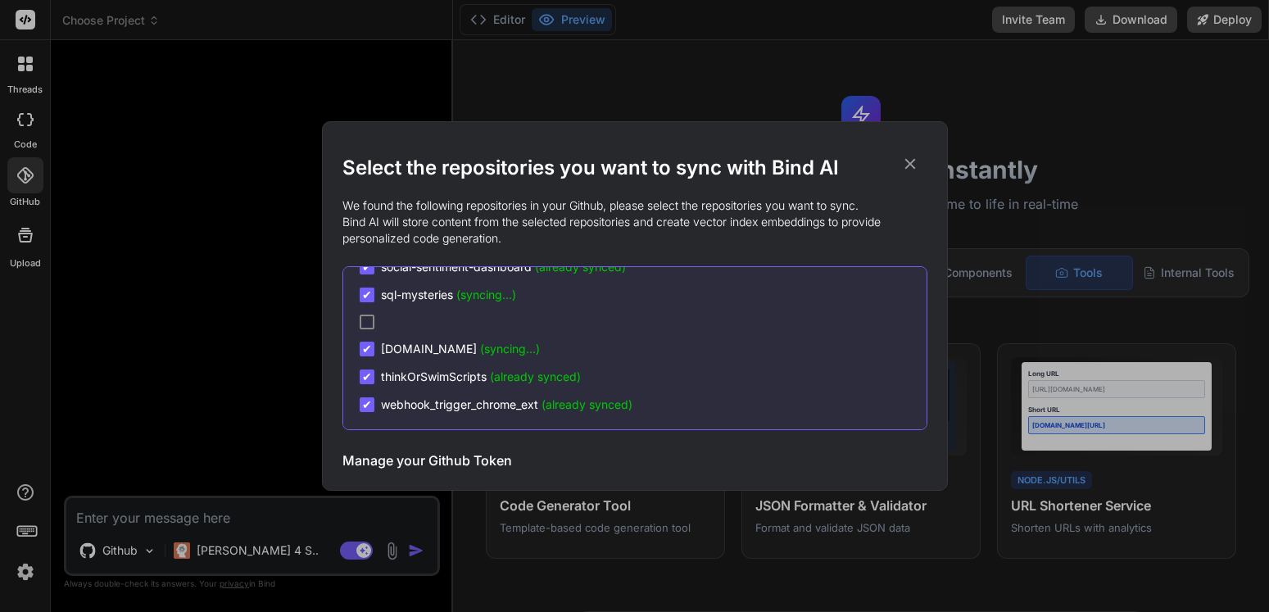
click at [912, 165] on icon at bounding box center [910, 164] width 11 height 11
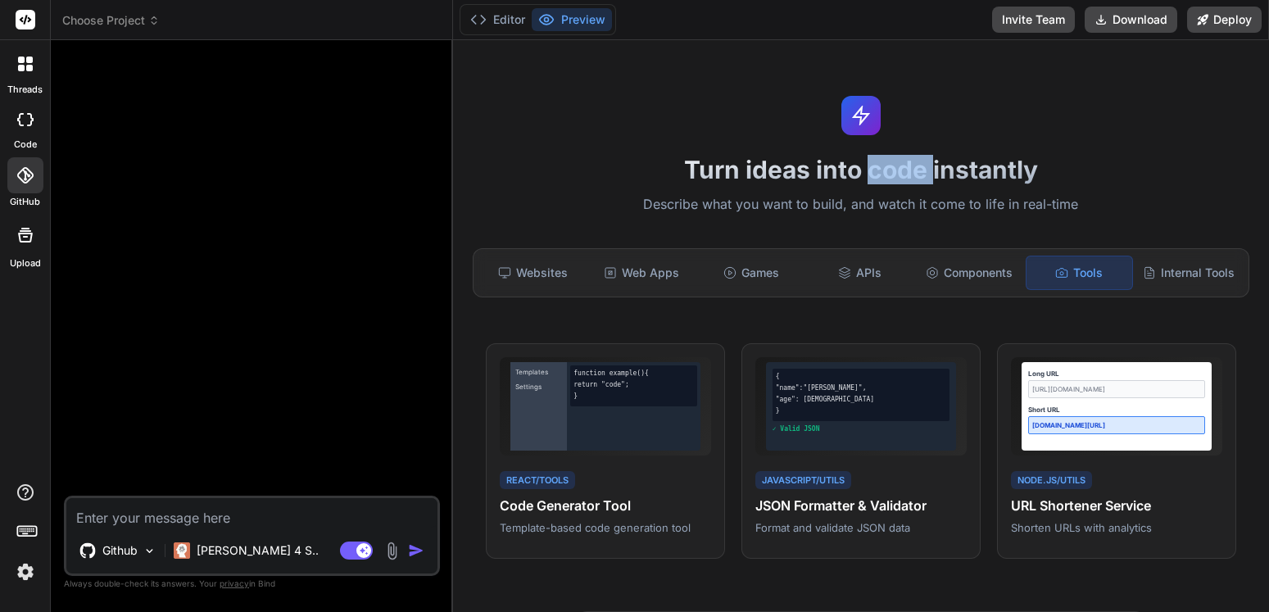
click at [912, 165] on h1 "Turn ideas into code instantly" at bounding box center [861, 169] width 796 height 29
